Goal: Information Seeking & Learning: Learn about a topic

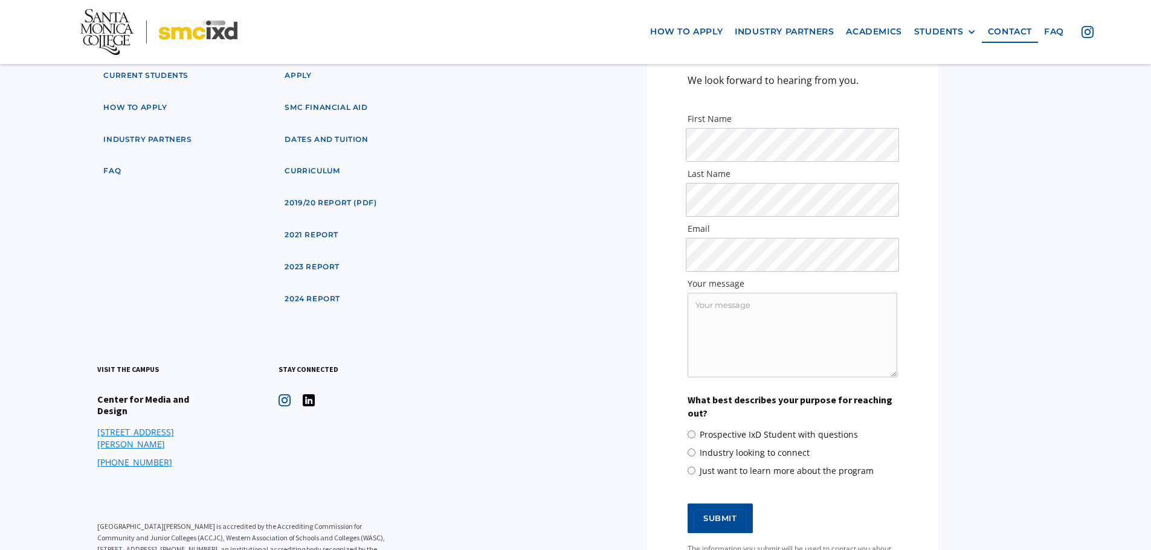
scroll to position [5510, 0]
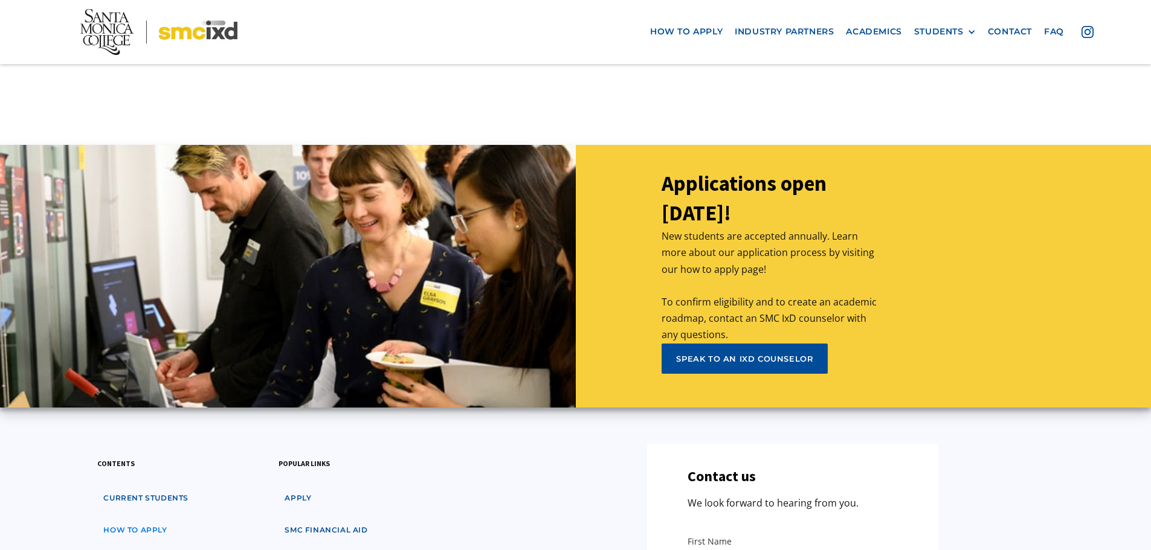
click at [152, 520] on link "how to apply" at bounding box center [135, 531] width 76 height 22
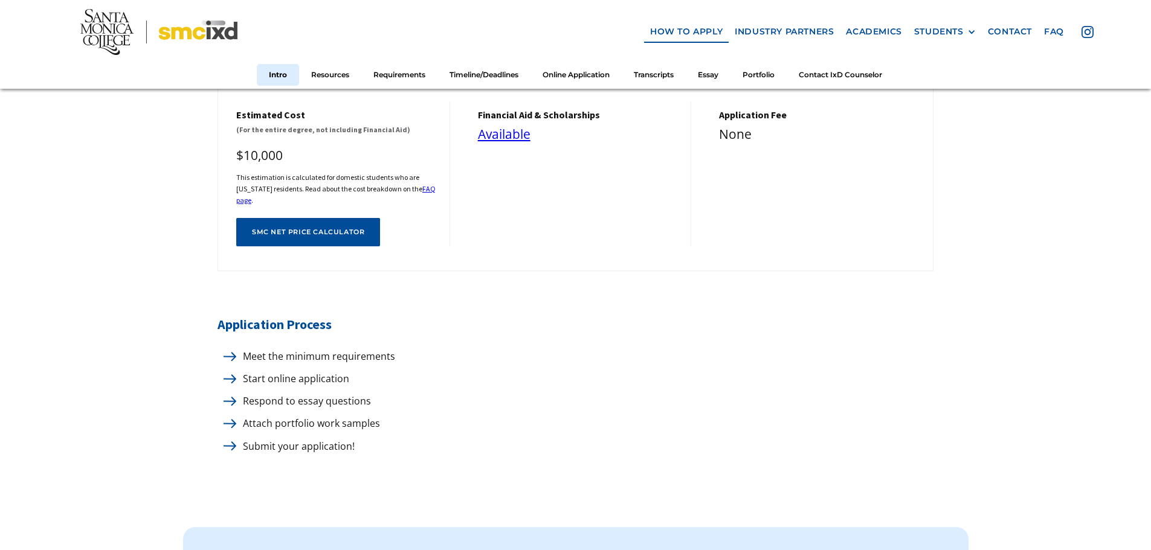
scroll to position [544, 0]
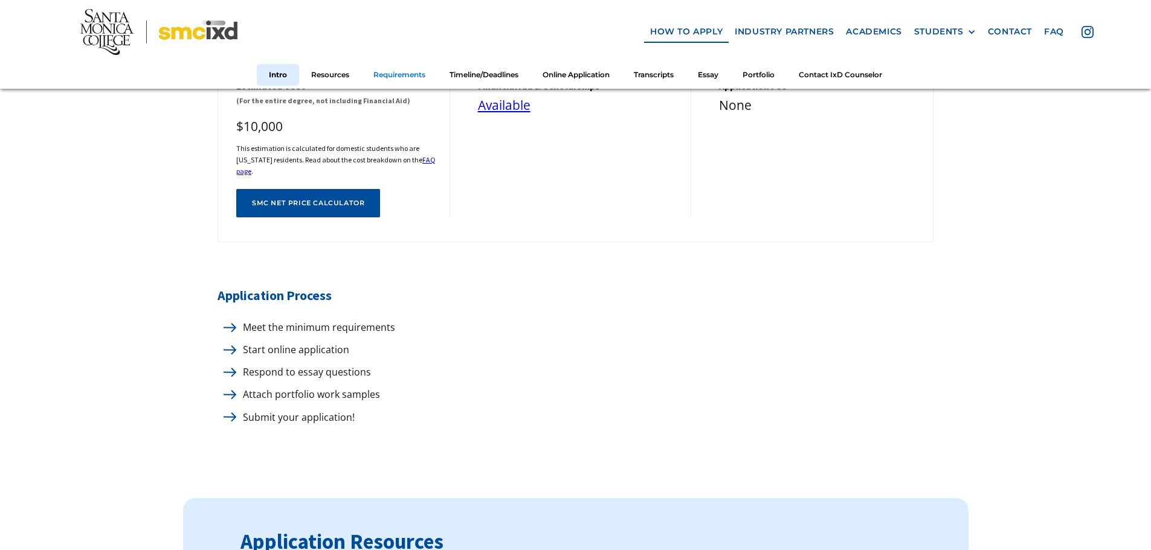
click at [399, 72] on link "Requirements" at bounding box center [399, 74] width 76 height 22
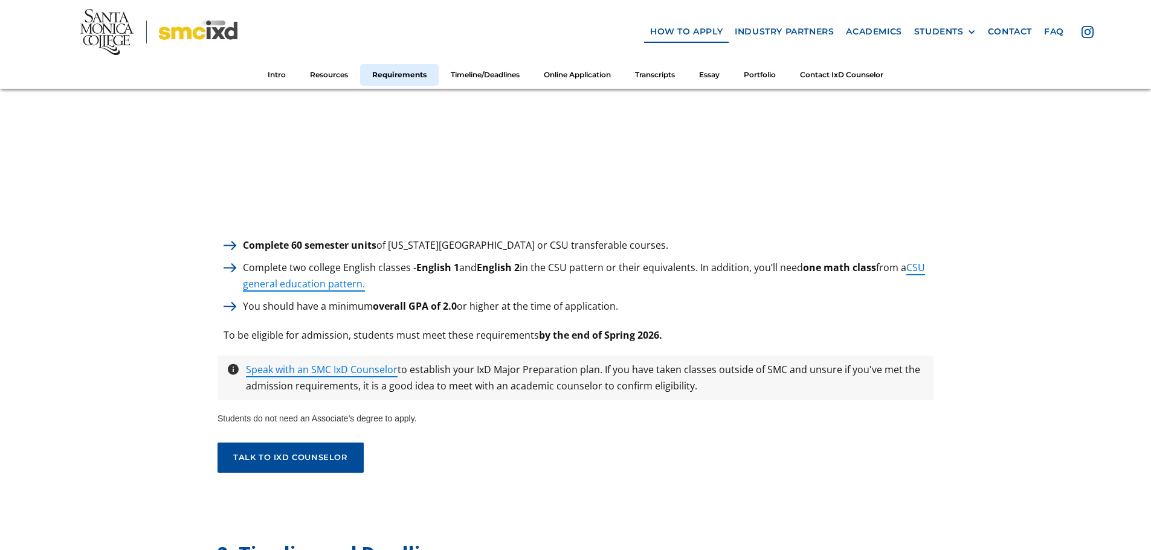
scroll to position [1684, 0]
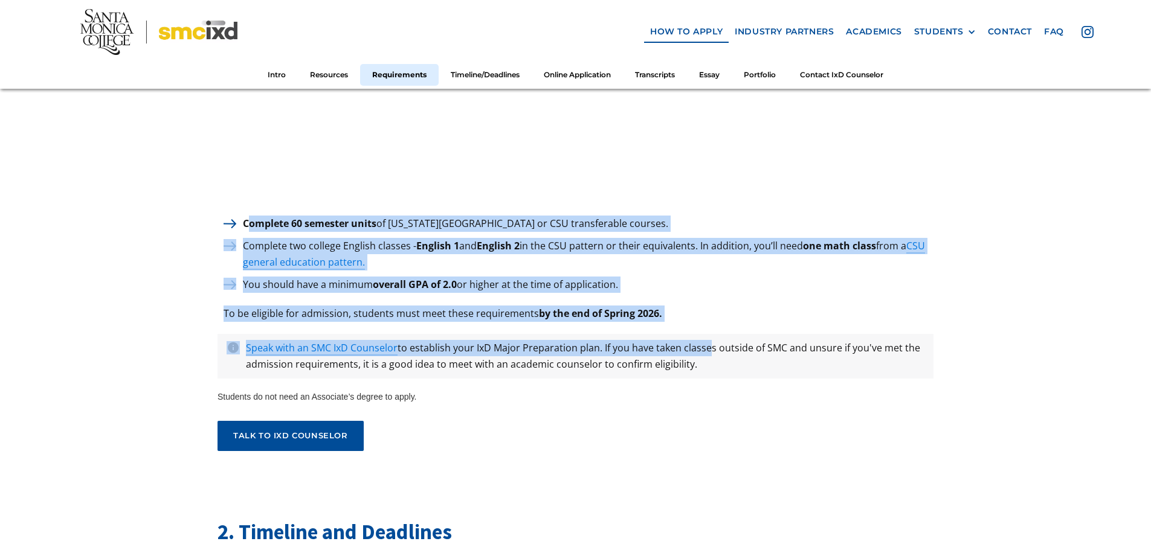
drag, startPoint x: 250, startPoint y: 223, endPoint x: 710, endPoint y: 360, distance: 480.4
click at [709, 357] on div "1. Minimum Requirements to apply Complete 60 semester units of California State…" at bounding box center [576, 78] width 716 height 746
click at [710, 360] on p "Speak with an SMC IxD Counselor to establish your IxD Major Preparation plan. I…" at bounding box center [585, 356] width 691 height 33
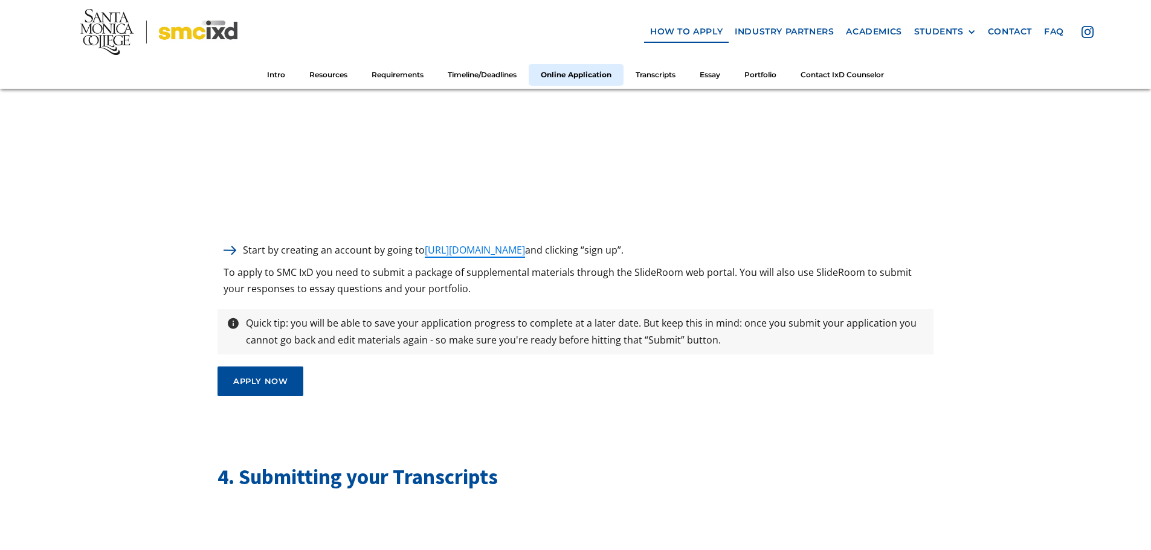
scroll to position [3134, 0]
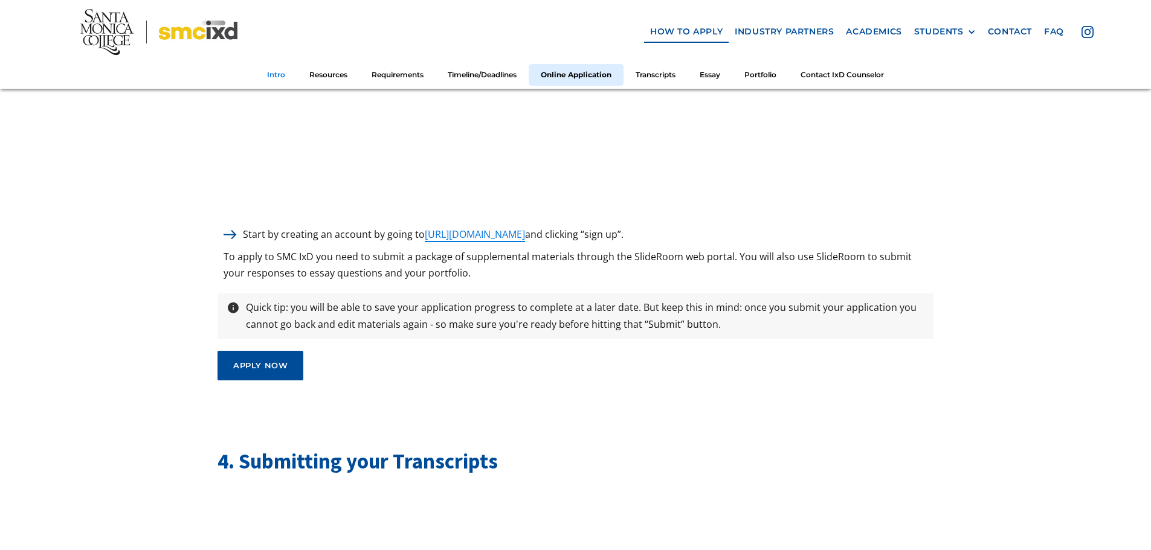
click at [277, 72] on link "Intro" at bounding box center [276, 74] width 42 height 22
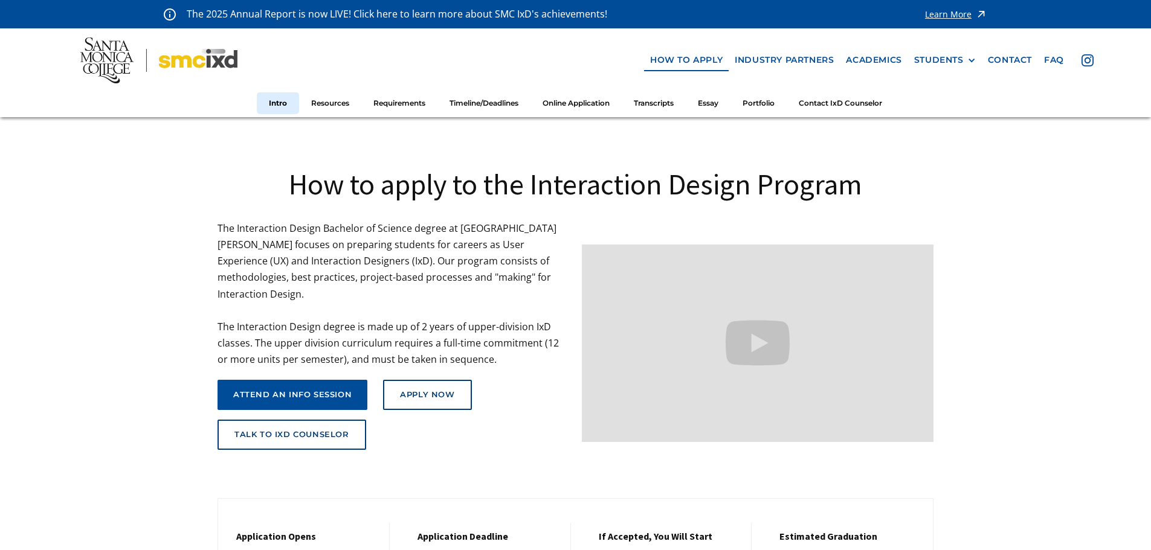
scroll to position [1382, 0]
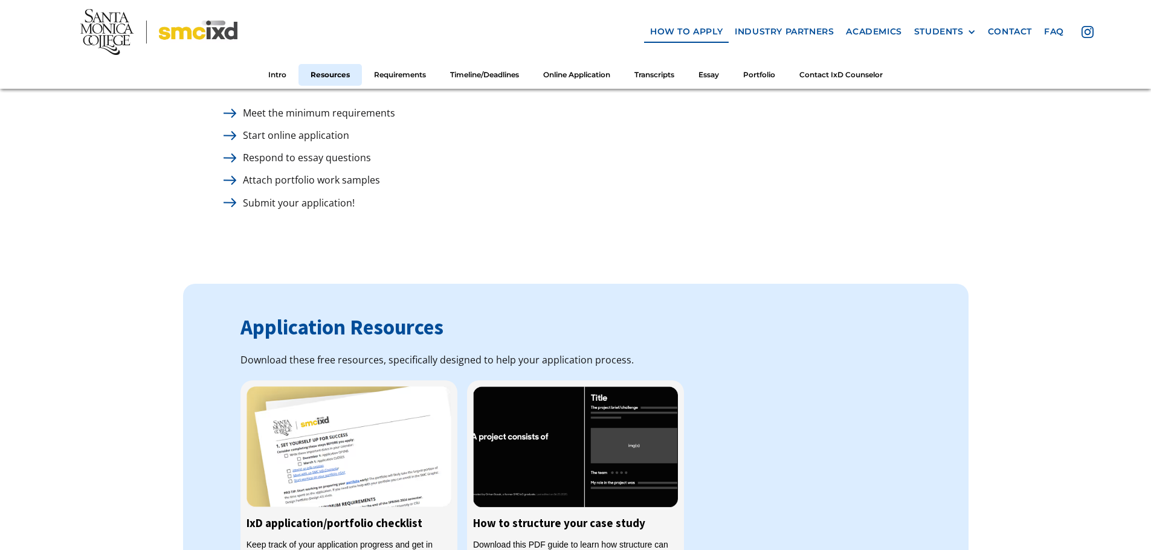
scroll to position [786, 0]
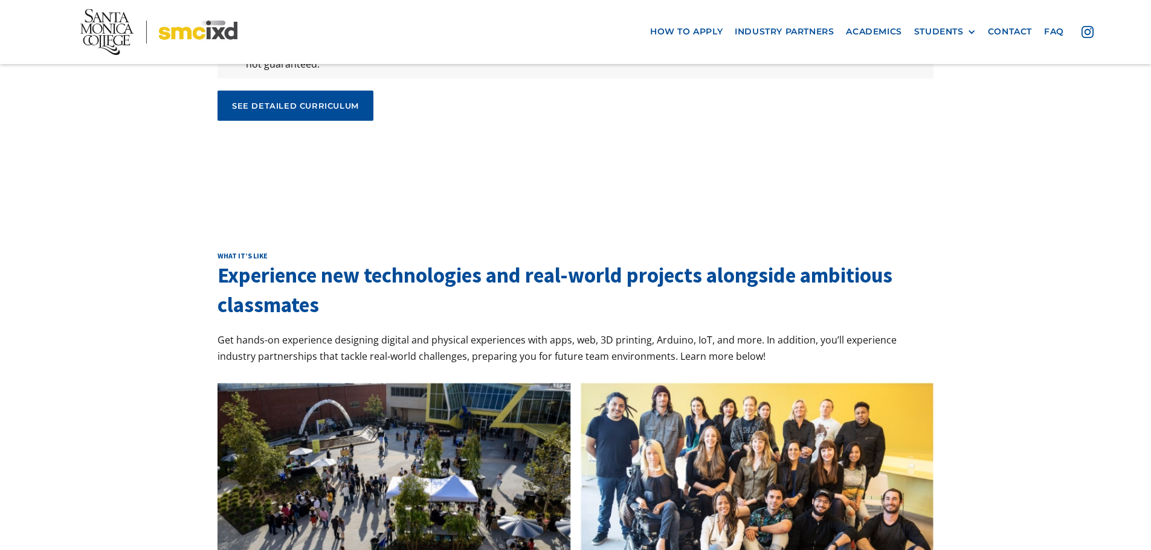
scroll to position [4296, 0]
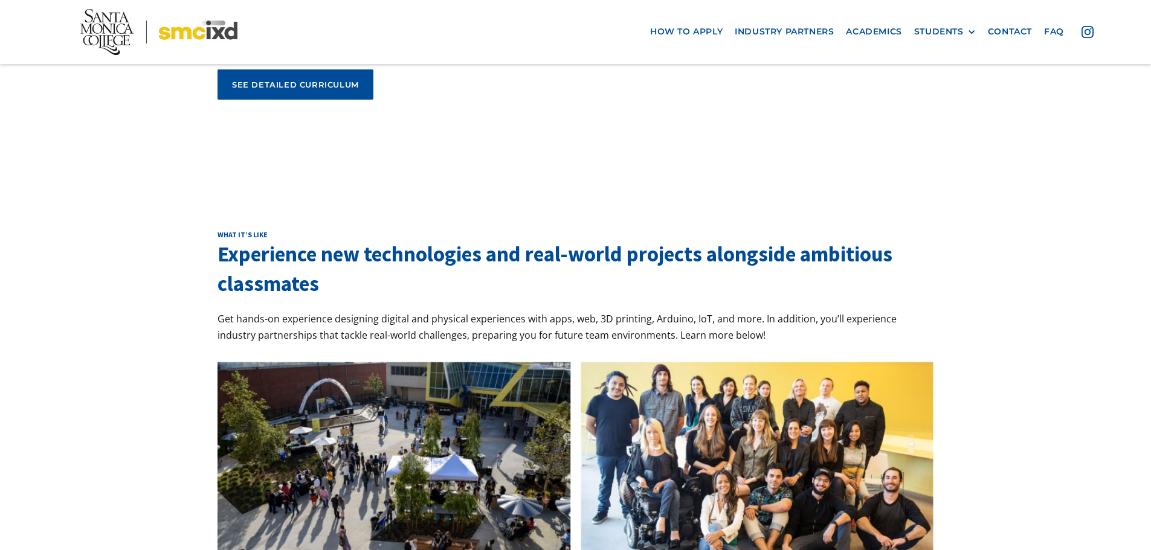
drag, startPoint x: 239, startPoint y: 387, endPoint x: 418, endPoint y: 398, distance: 179.2
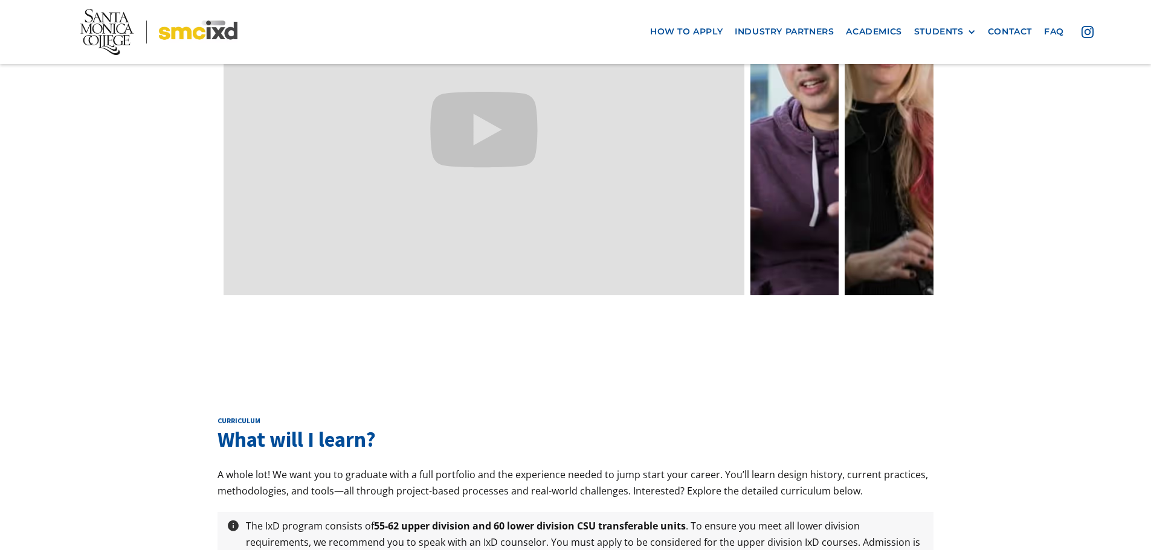
scroll to position [3818, 0]
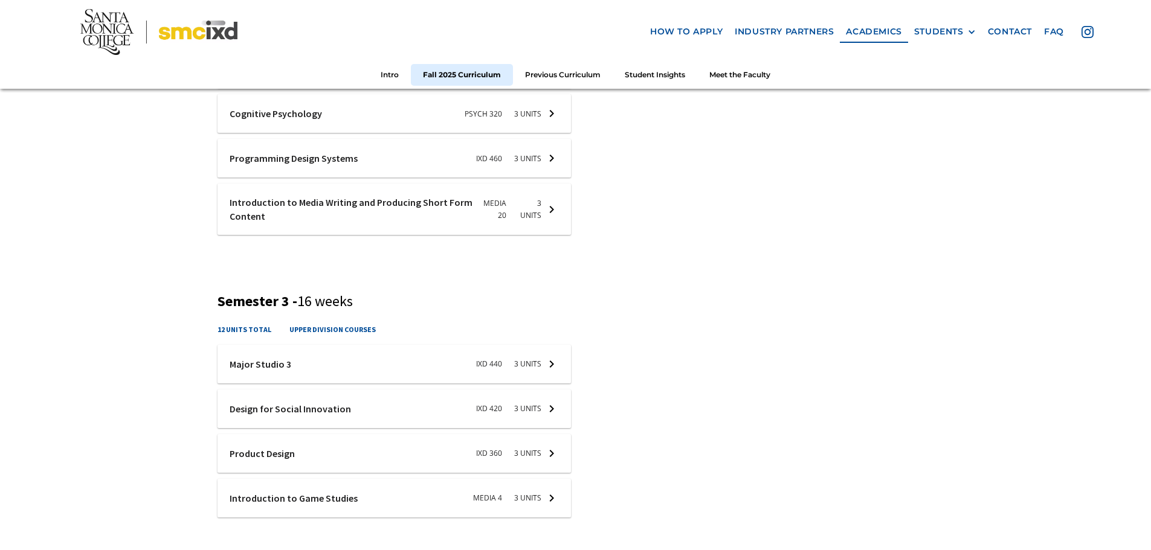
scroll to position [906, 0]
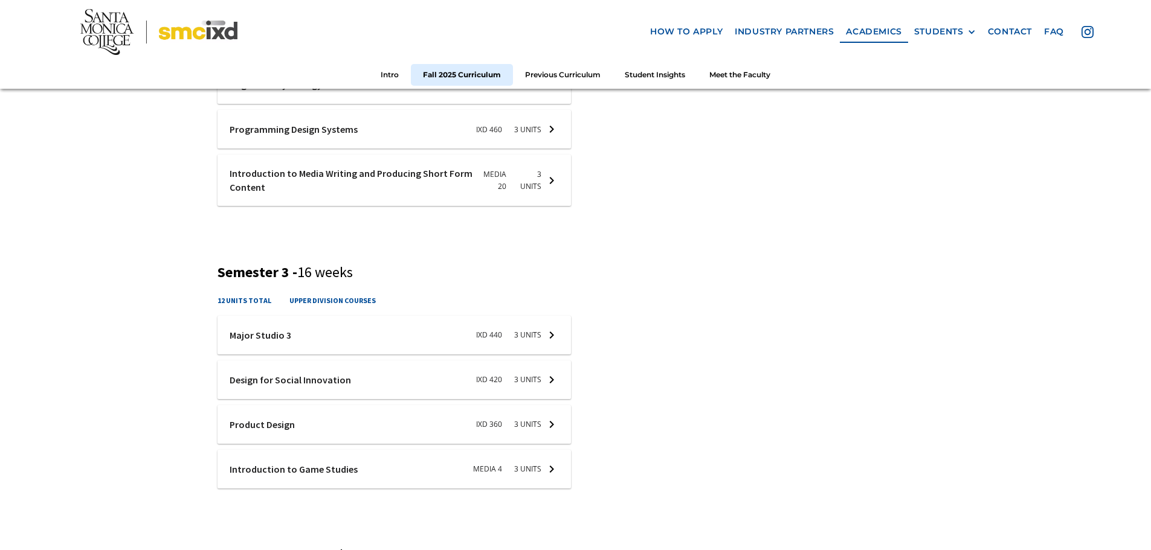
drag, startPoint x: 249, startPoint y: 336, endPoint x: 282, endPoint y: 338, distance: 33.3
click at [282, 338] on div at bounding box center [394, 335] width 353 height 39
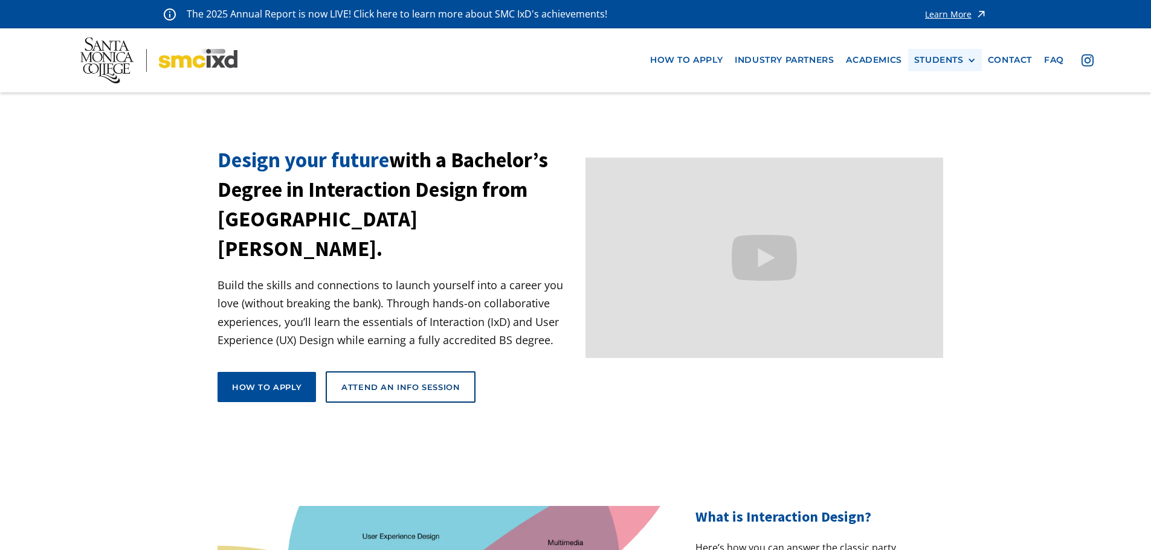
click at [937, 58] on div "STUDENTS" at bounding box center [939, 60] width 50 height 10
click at [1016, 57] on link "contact" at bounding box center [1010, 60] width 56 height 22
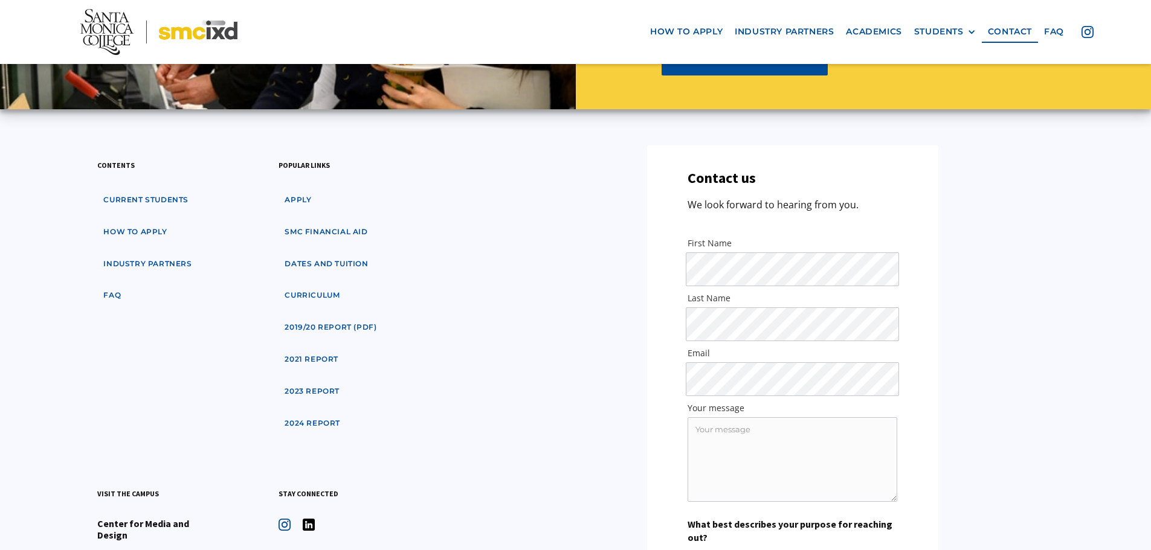
scroll to position [5814, 0]
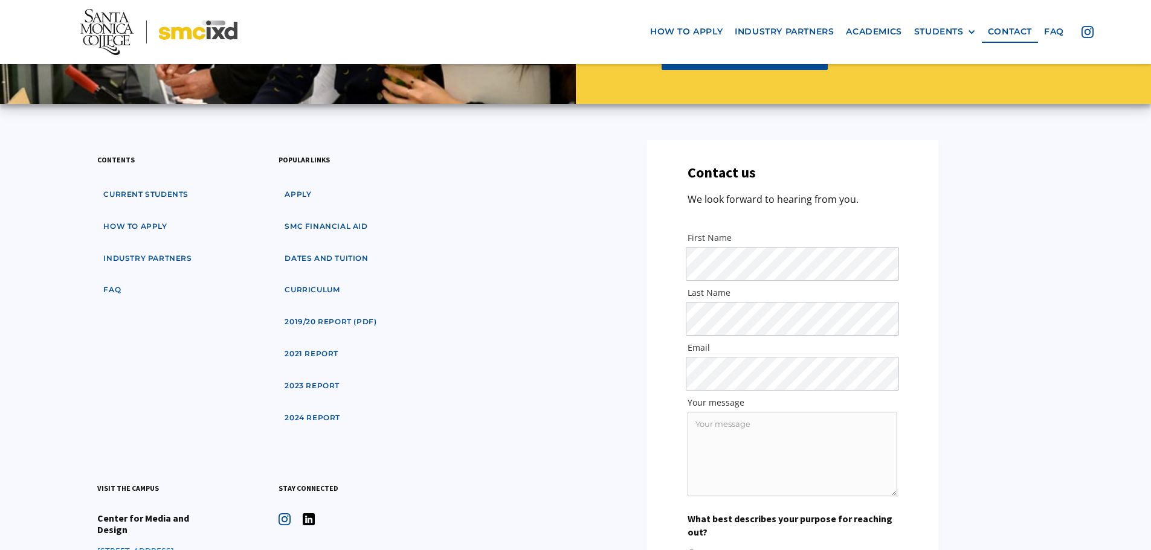
click at [752, 232] on div "First Name Last Name Email Your message" at bounding box center [793, 367] width 262 height 271
